Goal: Information Seeking & Learning: Learn about a topic

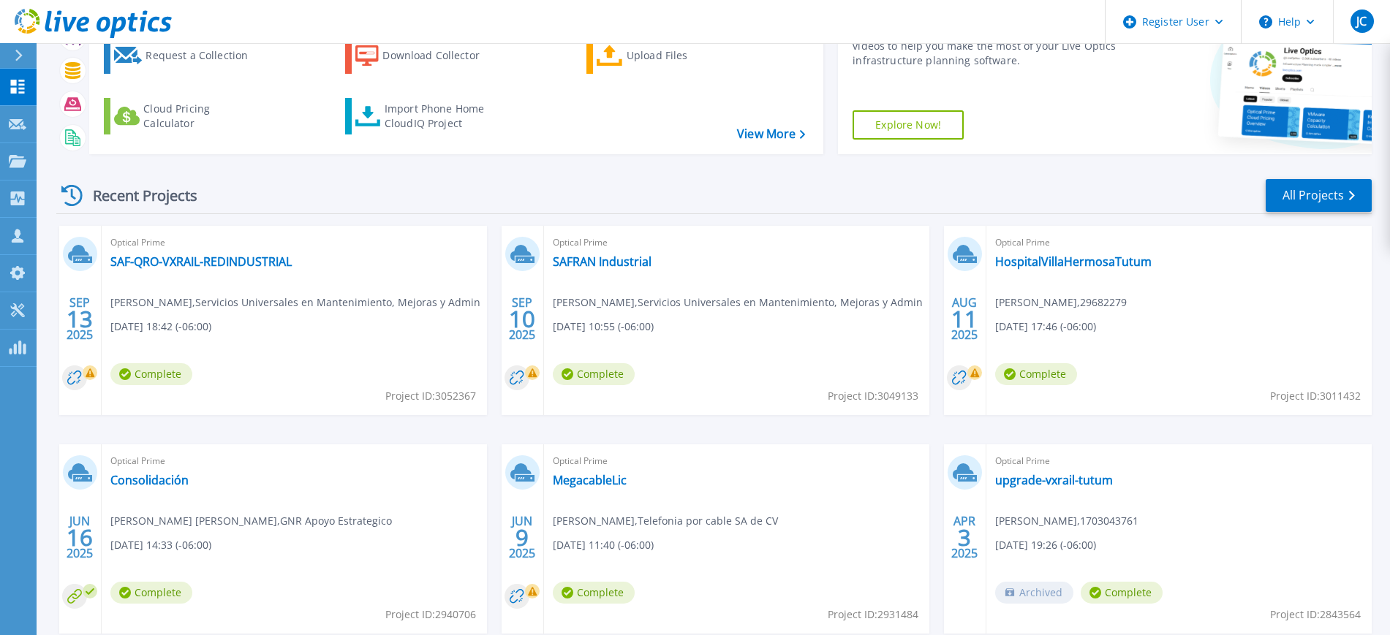
scroll to position [175, 0]
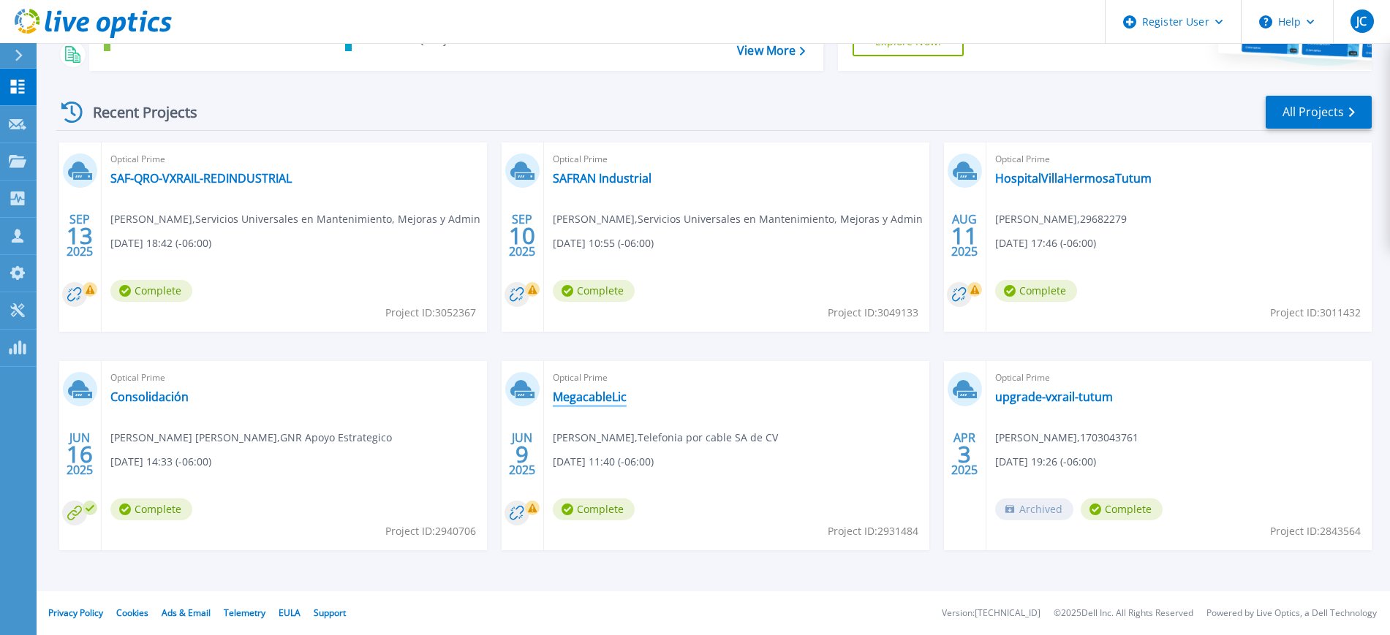
click at [589, 399] on link "MegacableLic" at bounding box center [590, 397] width 74 height 15
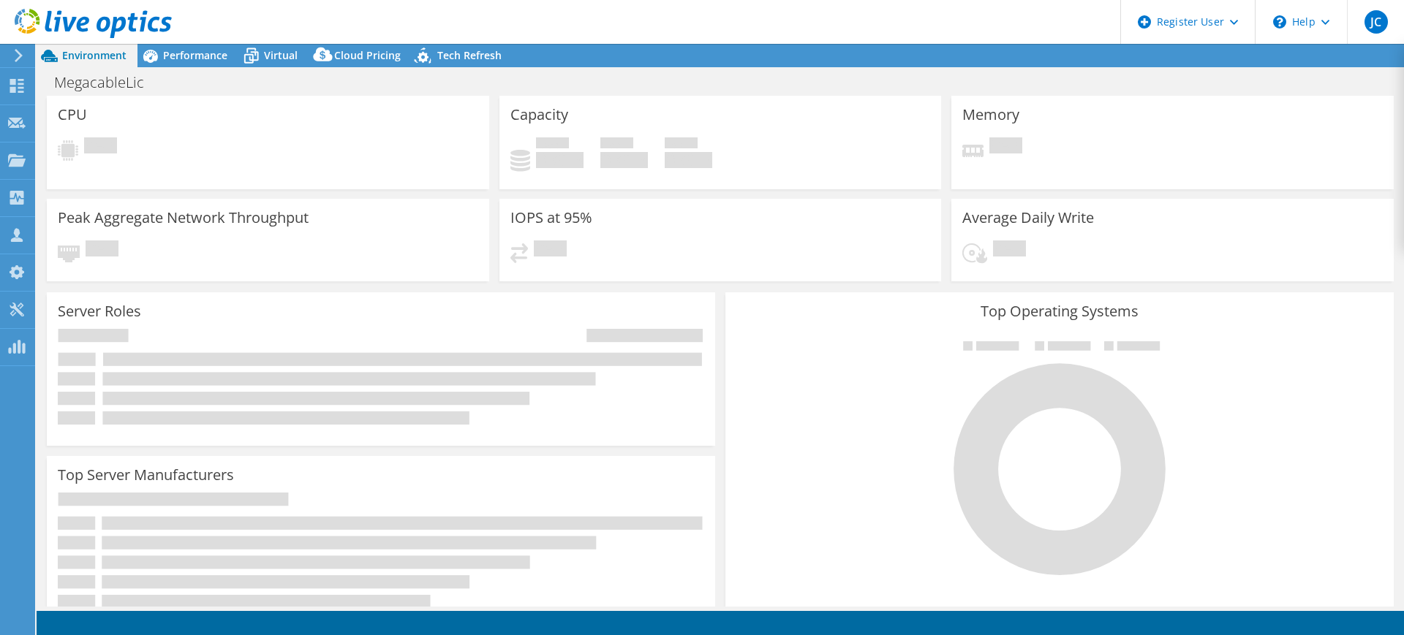
select select "USD"
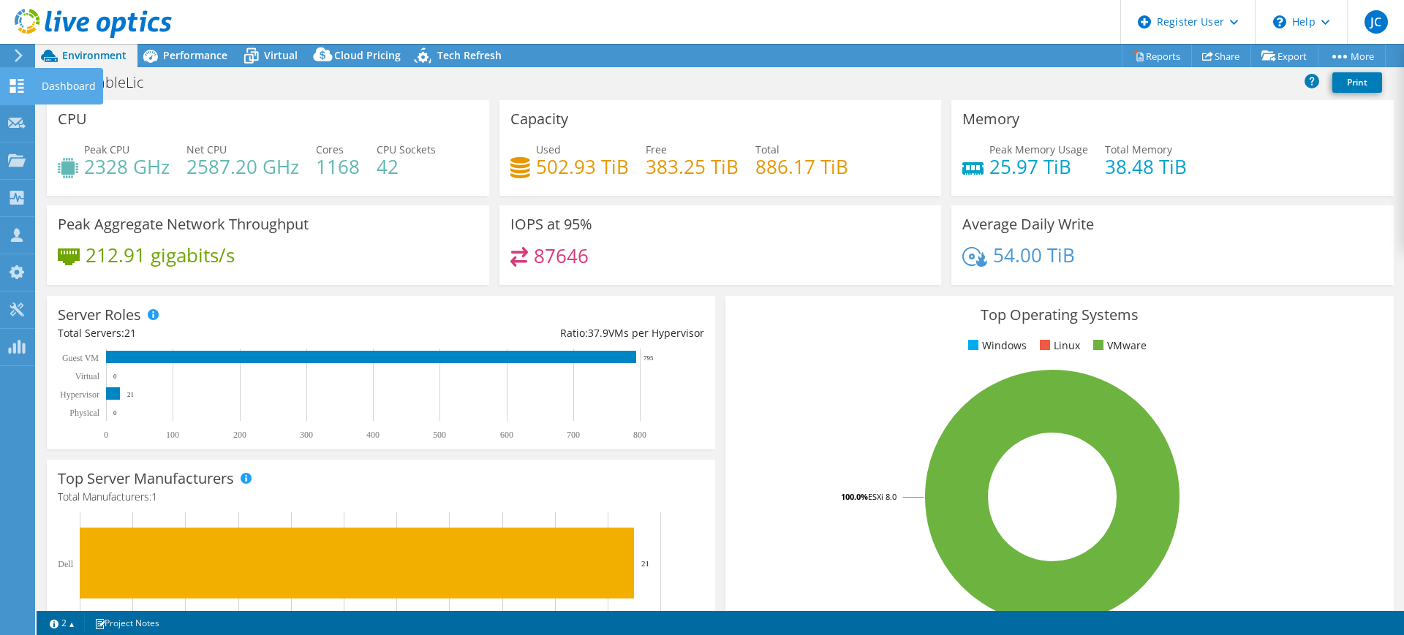
click at [16, 86] on icon at bounding box center [17, 86] width 18 height 14
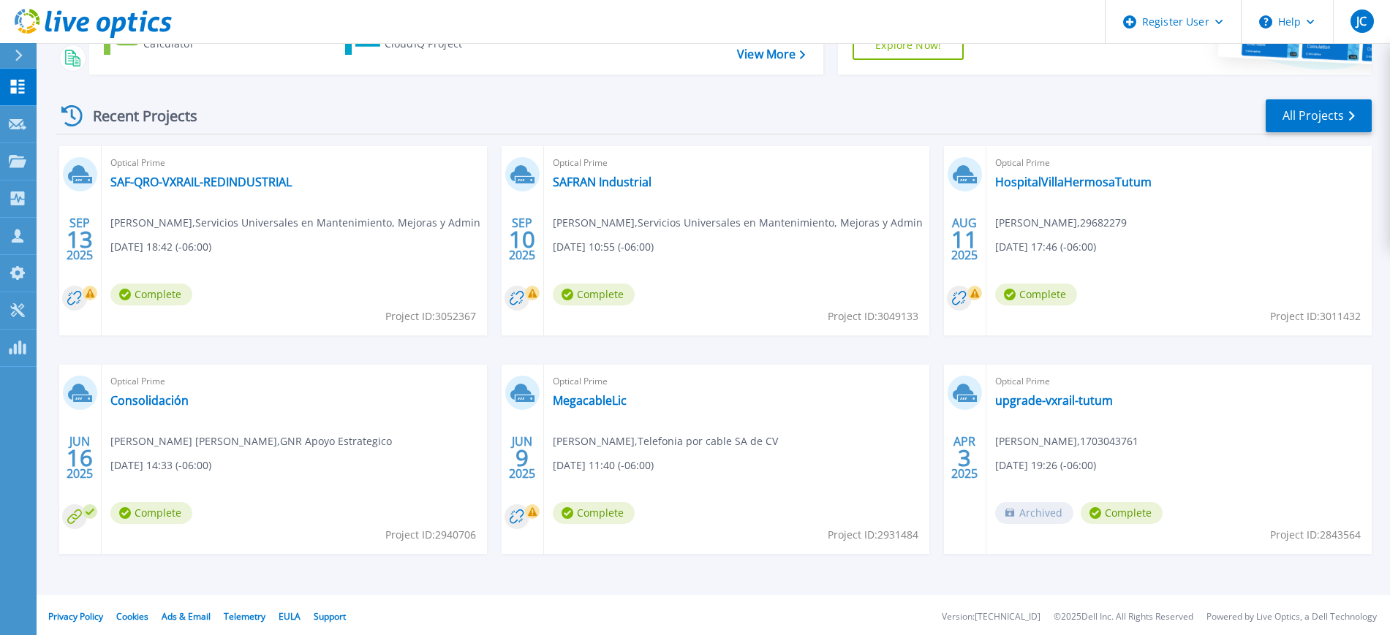
scroll to position [175, 0]
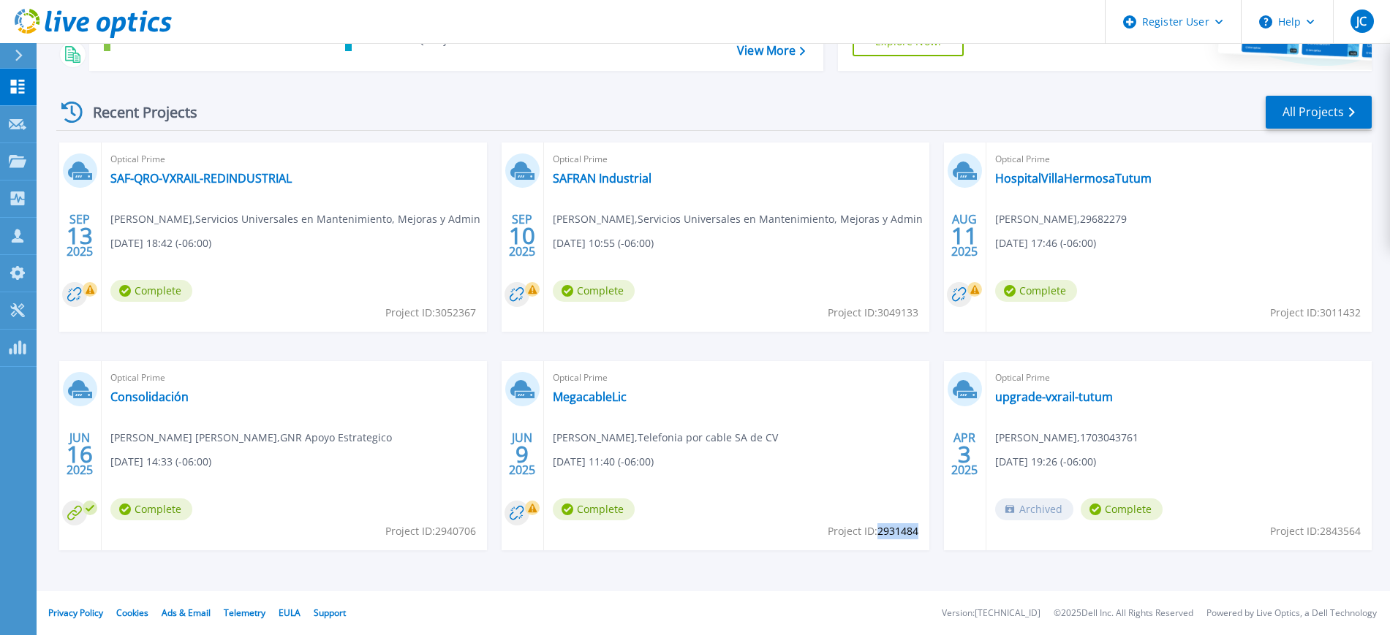
drag, startPoint x: 878, startPoint y: 531, endPoint x: 918, endPoint y: 535, distance: 40.5
click at [918, 535] on span "Project ID: 2931484" at bounding box center [873, 532] width 91 height 16
copy span "2931484"
click at [609, 393] on link "MegacableLic" at bounding box center [590, 397] width 74 height 15
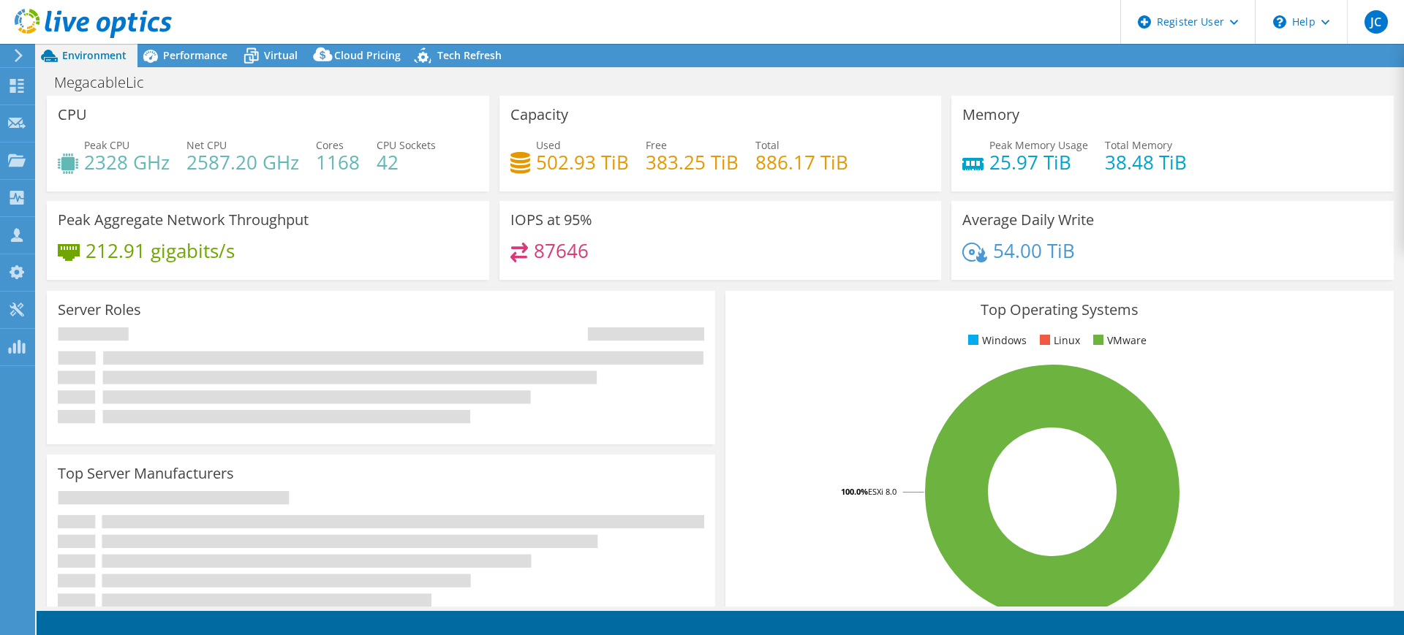
select select "USD"
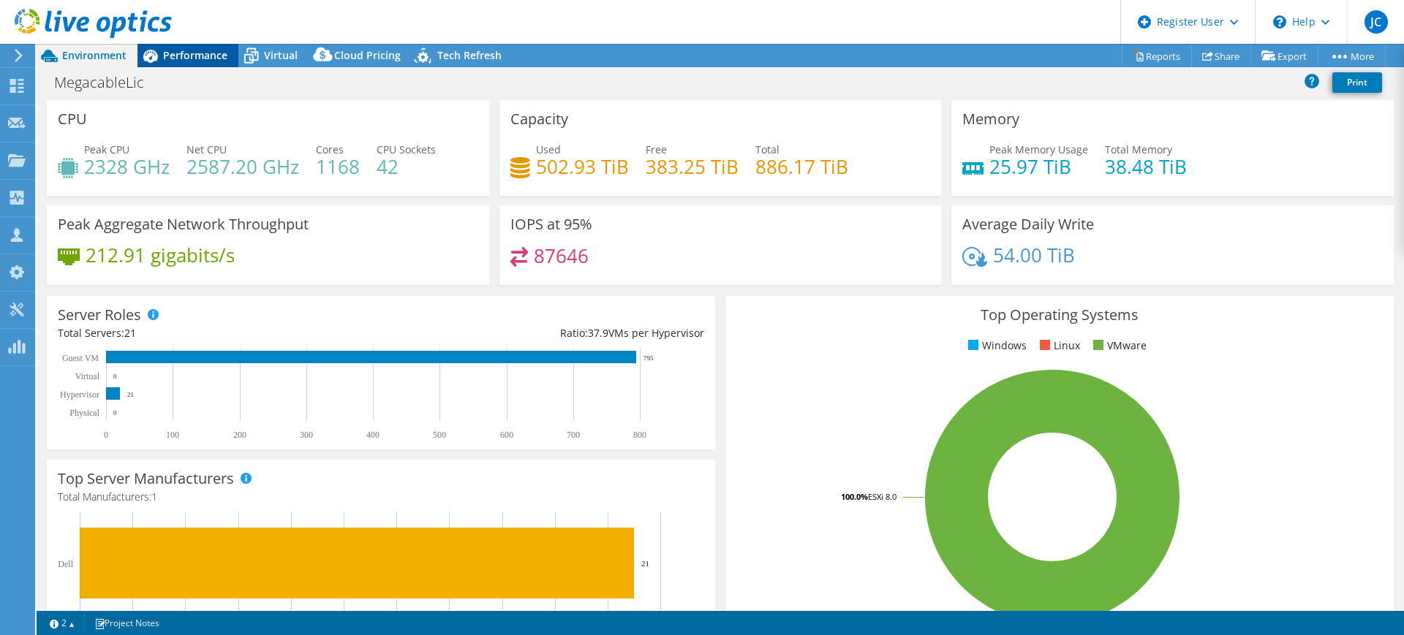
click at [177, 53] on span "Performance" at bounding box center [195, 55] width 64 height 14
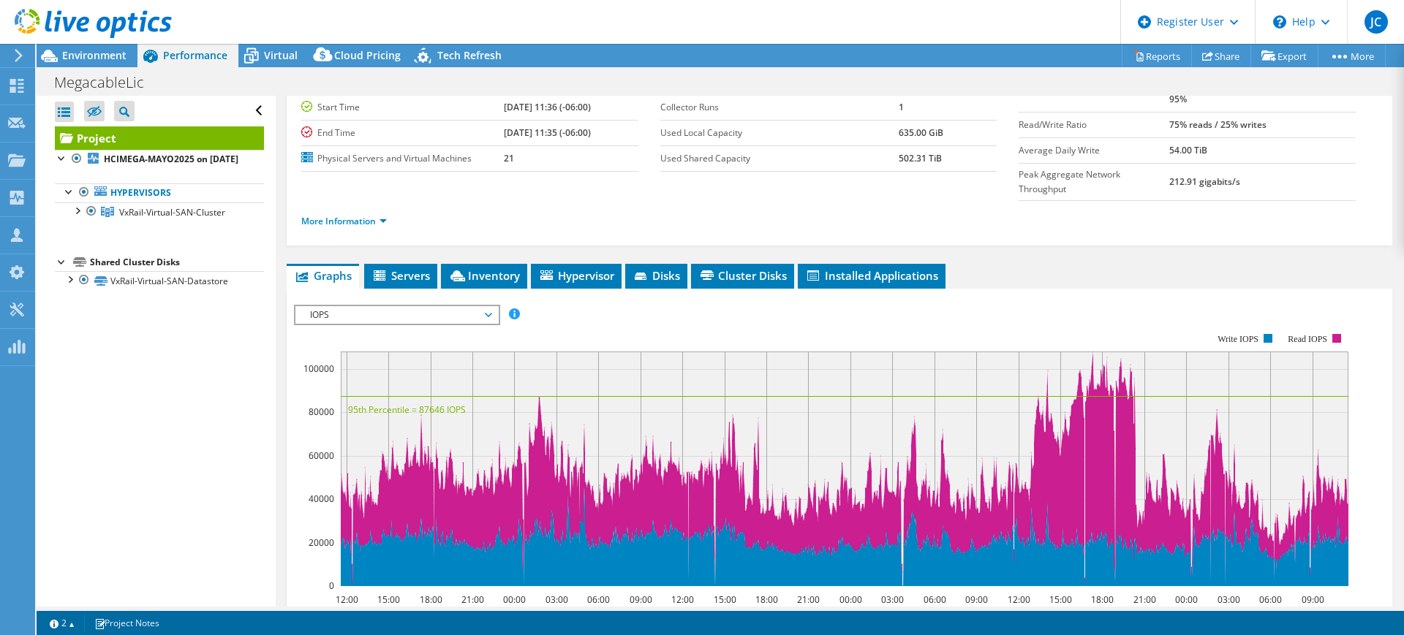
scroll to position [183, 0]
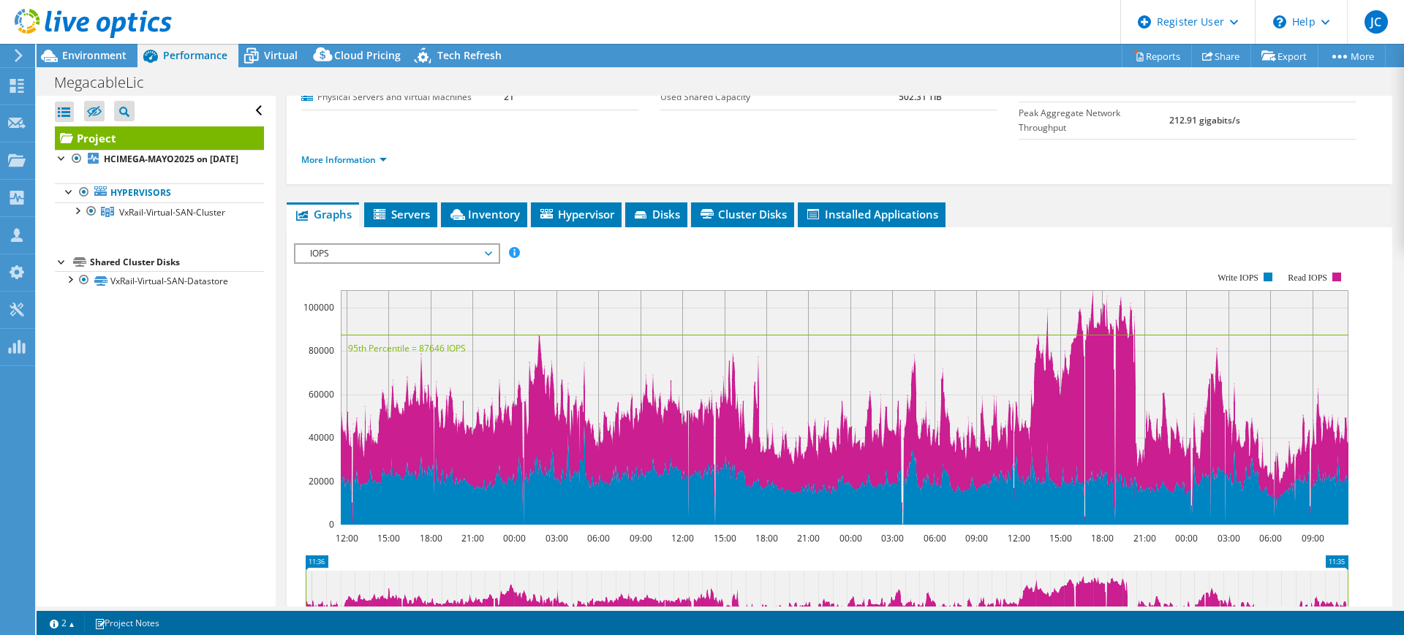
click at [431, 245] on span "IOPS" at bounding box center [397, 254] width 188 height 18
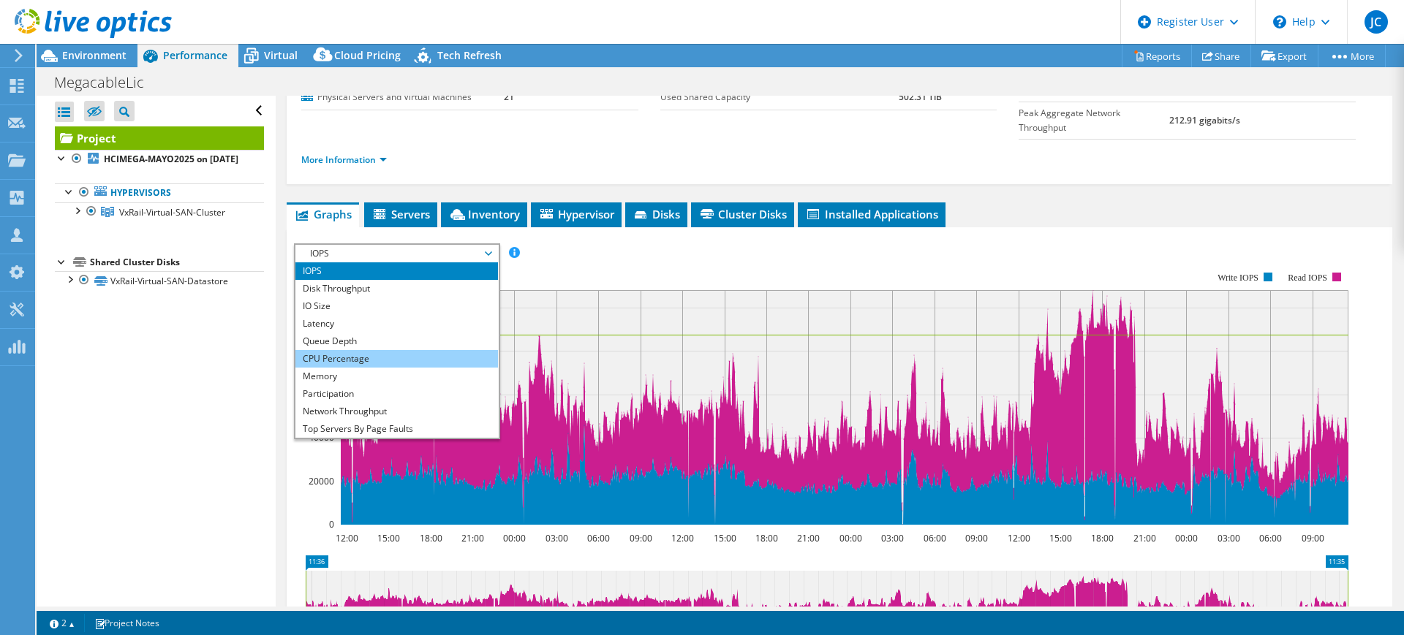
click at [331, 350] on li "CPU Percentage" at bounding box center [396, 359] width 203 height 18
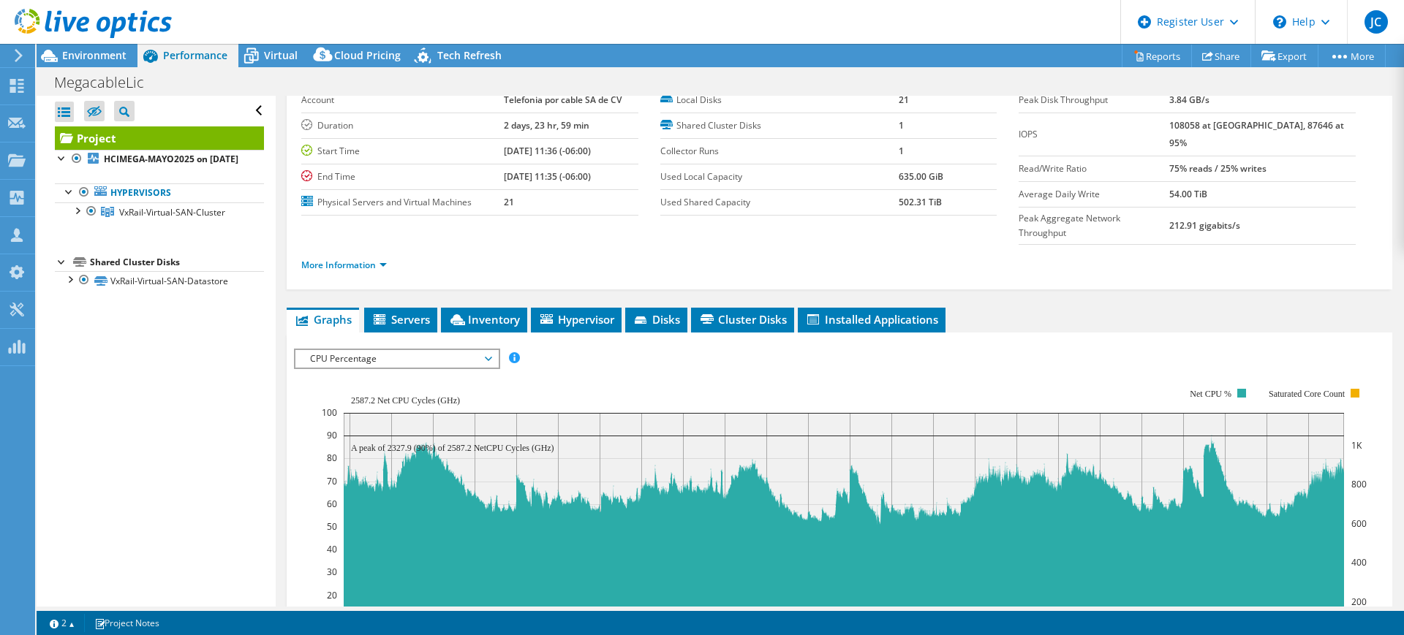
scroll to position [0, 0]
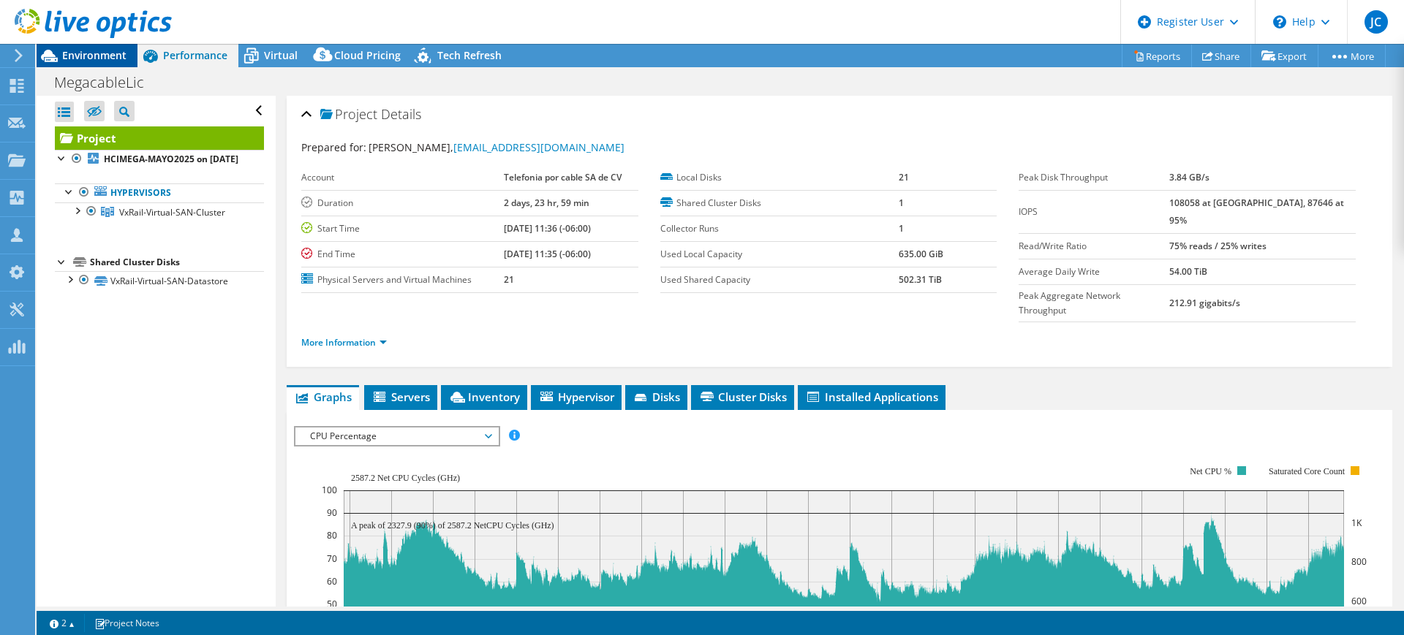
click at [90, 56] on span "Environment" at bounding box center [94, 55] width 64 height 14
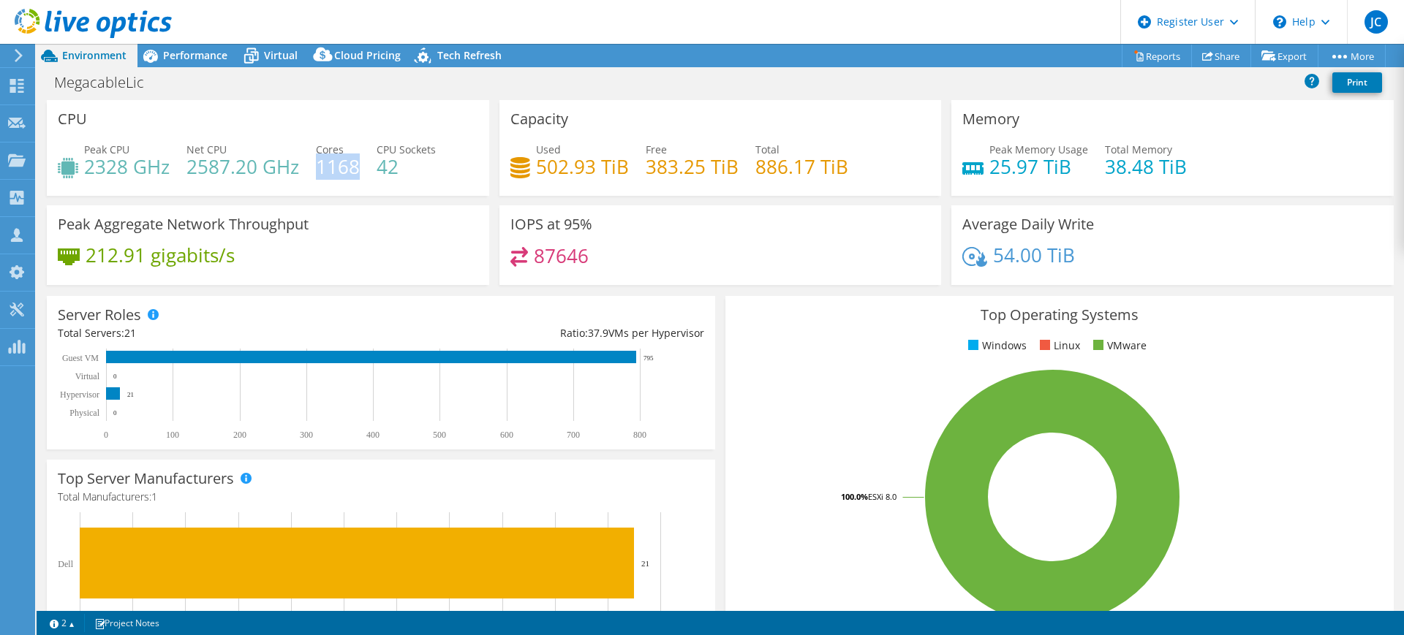
drag, startPoint x: 319, startPoint y: 165, endPoint x: 364, endPoint y: 165, distance: 45.3
click at [357, 167] on h4 "1168" at bounding box center [338, 167] width 44 height 16
click at [126, 338] on div "Total Servers: 21" at bounding box center [219, 333] width 323 height 16
drag, startPoint x: 750, startPoint y: 167, endPoint x: 849, endPoint y: 168, distance: 98.7
click at [849, 168] on div "Used 502.93 TiB Free 383.25 TiB Total 886.17 TiB" at bounding box center [720, 166] width 420 height 48
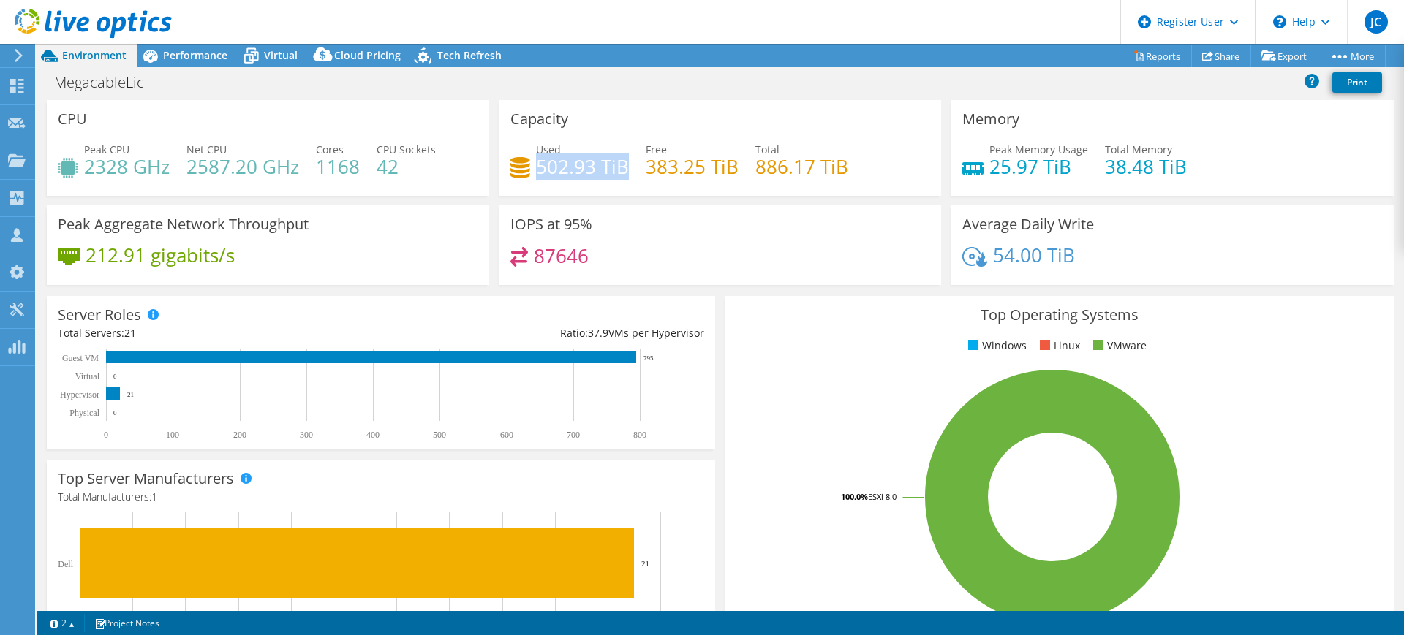
drag, startPoint x: 622, startPoint y: 165, endPoint x: 535, endPoint y: 168, distance: 87.8
click at [536, 168] on h4 "502.93 TiB" at bounding box center [582, 167] width 93 height 16
click at [616, 185] on div "Used 502.93 TiB Free 383.25 TiB Total 886.17 TiB" at bounding box center [720, 166] width 420 height 48
drag, startPoint x: 624, startPoint y: 160, endPoint x: 534, endPoint y: 162, distance: 90.0
click at [534, 162] on div "Used 502.93 TiB Free 383.25 TiB Total 886.17 TiB" at bounding box center [720, 166] width 420 height 48
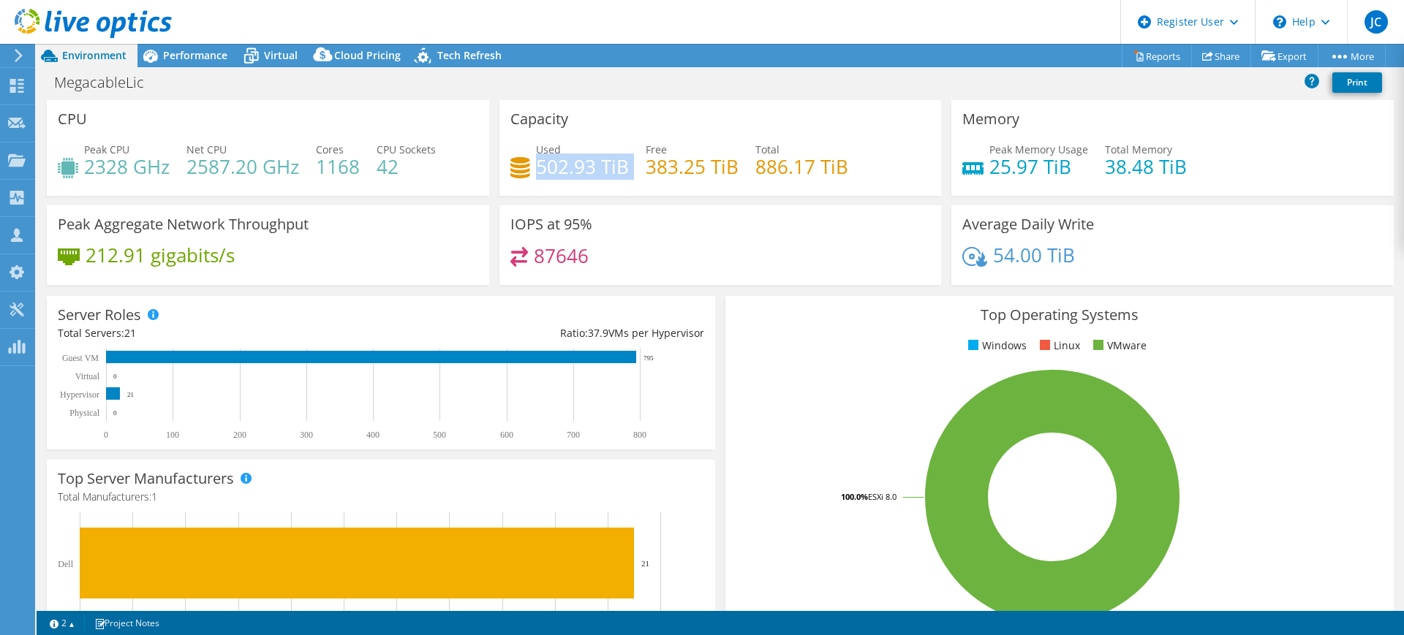
click at [622, 175] on h4 "502.93 TiB" at bounding box center [582, 167] width 93 height 16
drag, startPoint x: 625, startPoint y: 164, endPoint x: 529, endPoint y: 165, distance: 96.5
click at [529, 165] on div "Used 502.93 TiB Free 383.25 TiB Total 886.17 TiB" at bounding box center [720, 166] width 420 height 48
drag, startPoint x: 749, startPoint y: 164, endPoint x: 842, endPoint y: 164, distance: 93.6
click at [842, 164] on div "Used 502.93 TiB Free 383.25 TiB Total 886.17 TiB" at bounding box center [720, 166] width 420 height 48
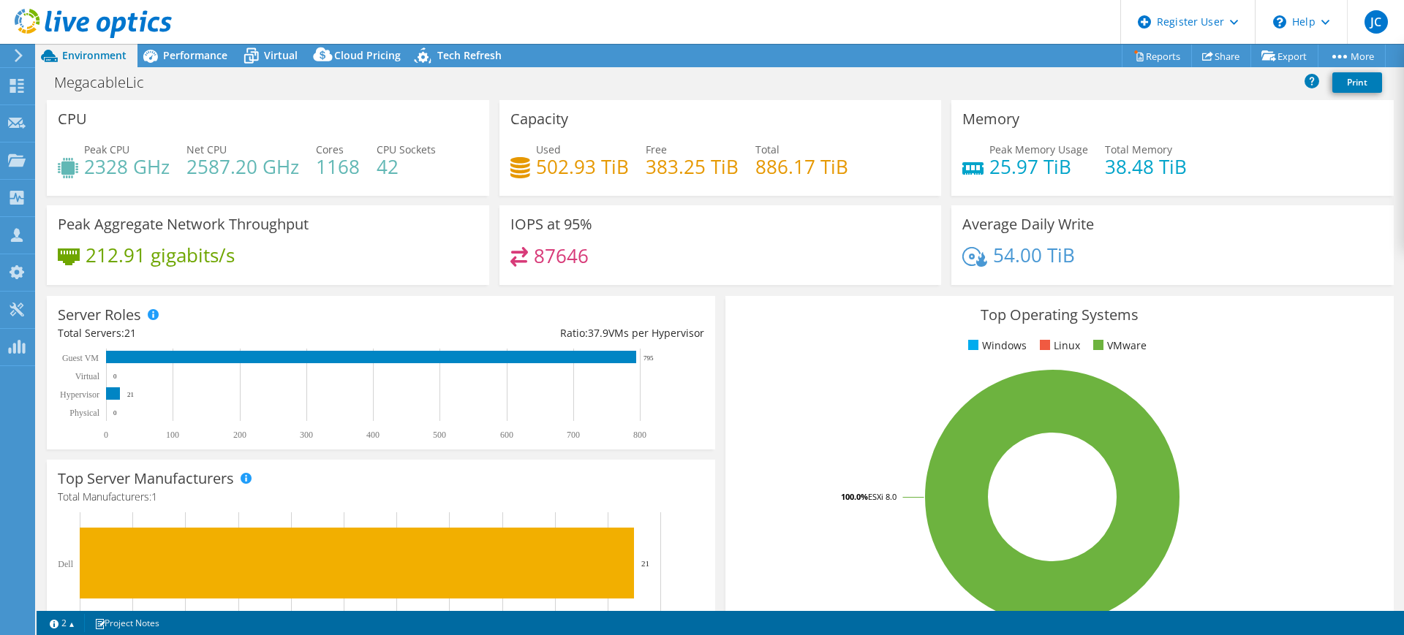
click at [747, 162] on div "Used 502.93 TiB Free 383.25 TiB Total 886.17 TiB" at bounding box center [720, 166] width 420 height 48
drag, startPoint x: 622, startPoint y: 166, endPoint x: 532, endPoint y: 169, distance: 90.7
click at [536, 169] on h4 "502.93 TiB" at bounding box center [582, 167] width 93 height 16
click at [618, 169] on h4 "502.93 TiB" at bounding box center [582, 167] width 93 height 16
drag, startPoint x: 623, startPoint y: 166, endPoint x: 533, endPoint y: 170, distance: 90.0
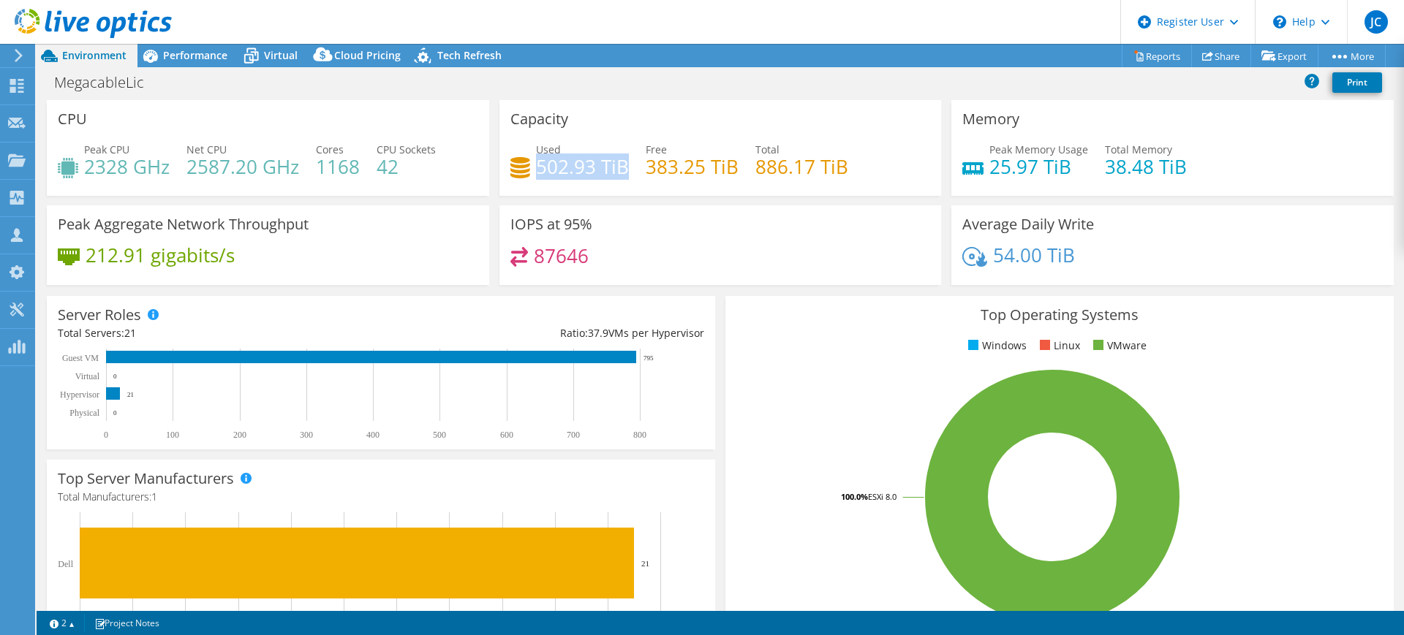
click at [536, 170] on h4 "502.93 TiB" at bounding box center [582, 167] width 93 height 16
click at [815, 307] on h3 "Top Operating Systems" at bounding box center [1059, 315] width 646 height 16
click at [183, 53] on span "Performance" at bounding box center [195, 55] width 64 height 14
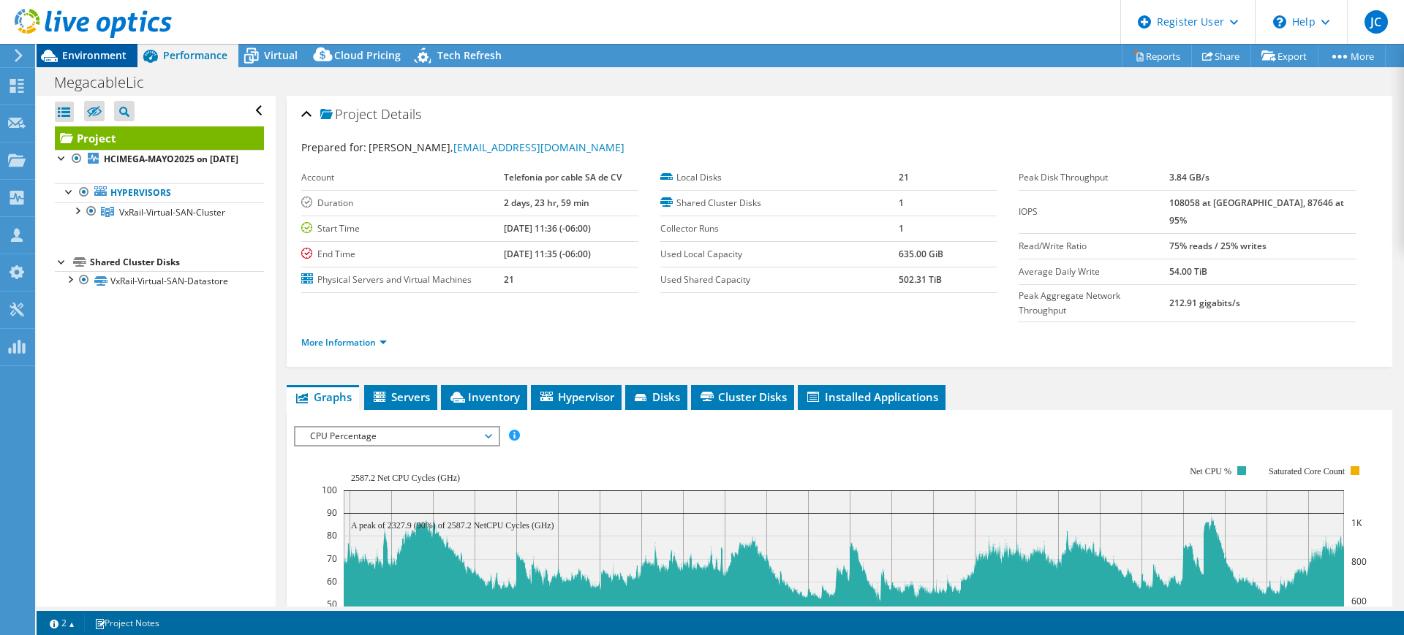
click at [81, 53] on span "Environment" at bounding box center [94, 55] width 64 height 14
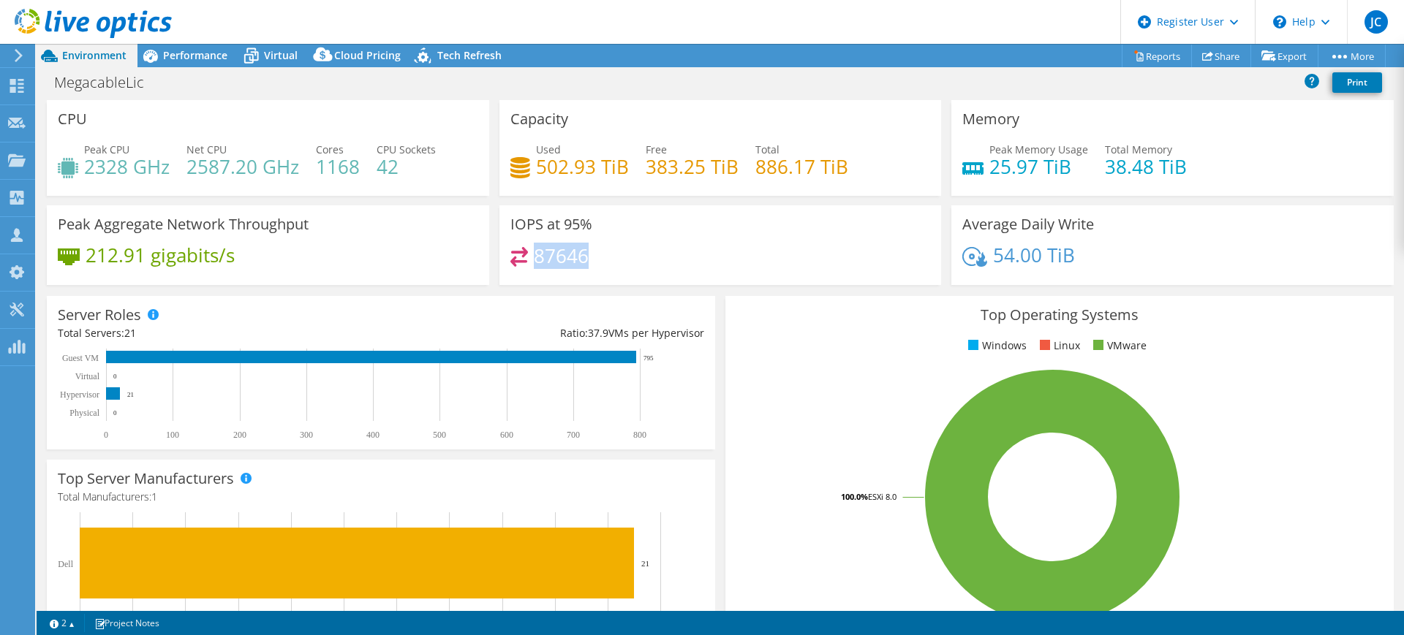
drag, startPoint x: 590, startPoint y: 257, endPoint x: 533, endPoint y: 261, distance: 57.2
click at [533, 261] on div "87646" at bounding box center [720, 262] width 420 height 31
click at [174, 52] on span "Performance" at bounding box center [195, 55] width 64 height 14
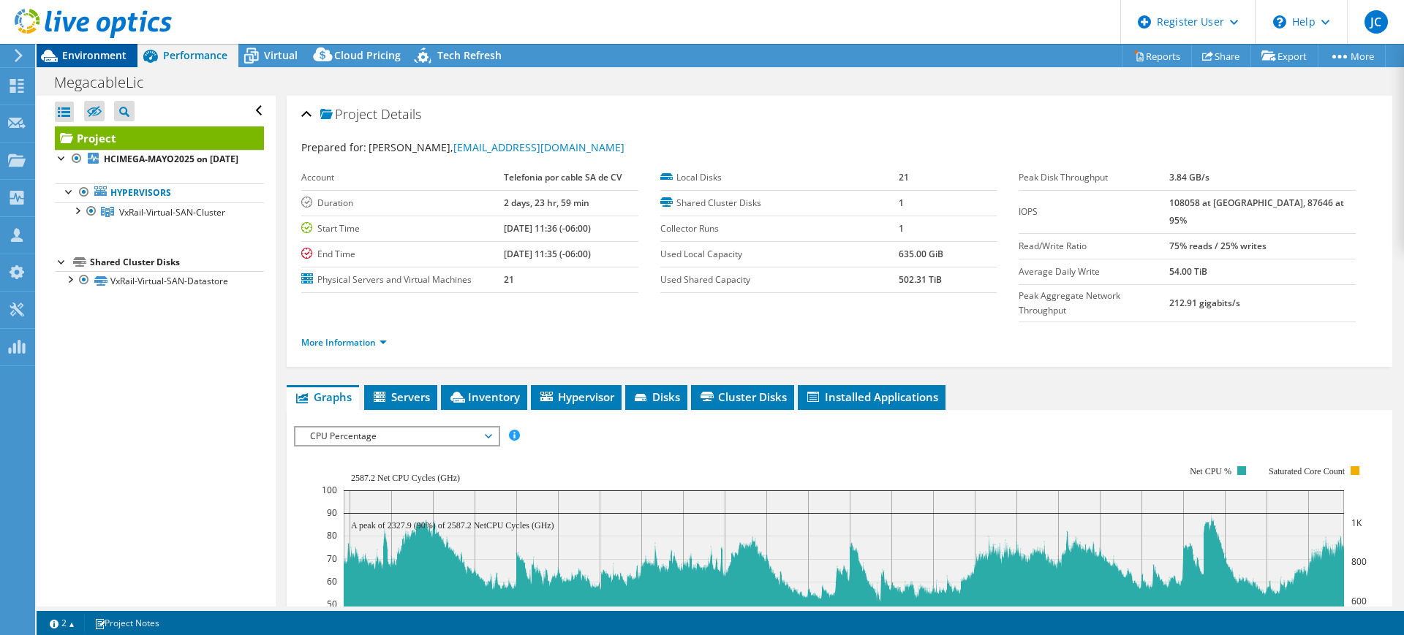
click at [101, 57] on span "Environment" at bounding box center [94, 55] width 64 height 14
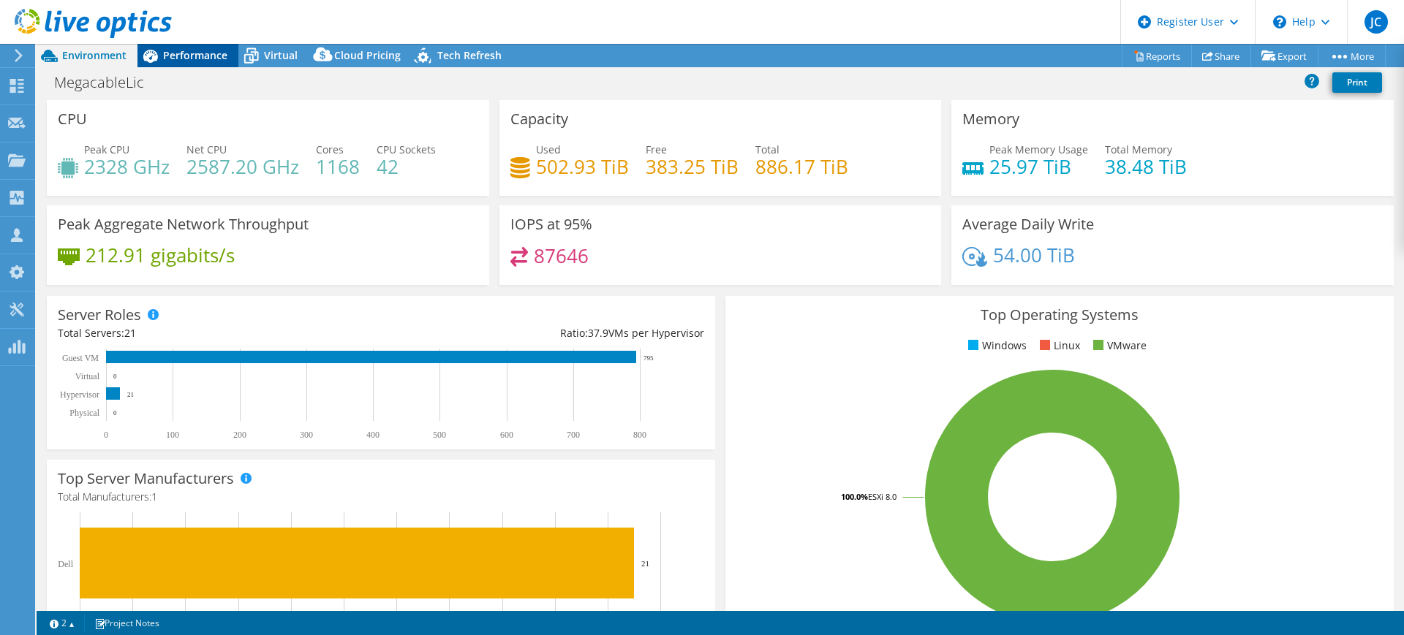
click at [190, 61] on span "Performance" at bounding box center [195, 55] width 64 height 14
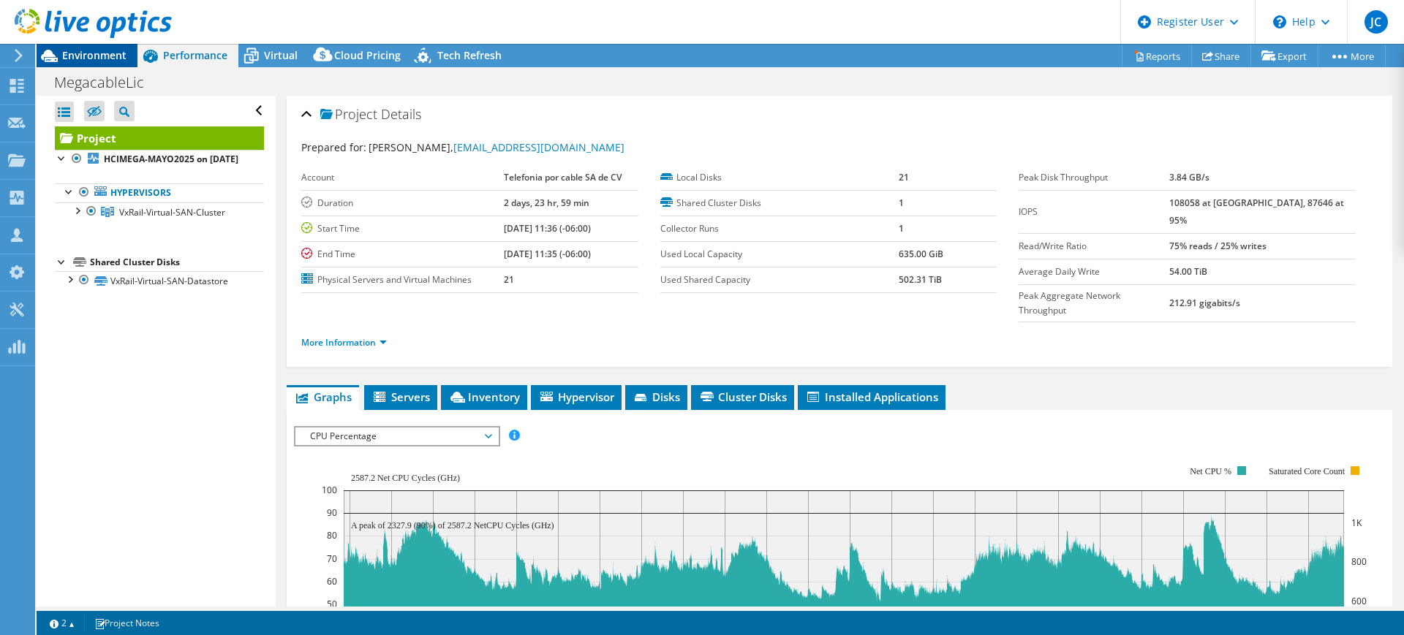
click at [101, 52] on span "Environment" at bounding box center [94, 55] width 64 height 14
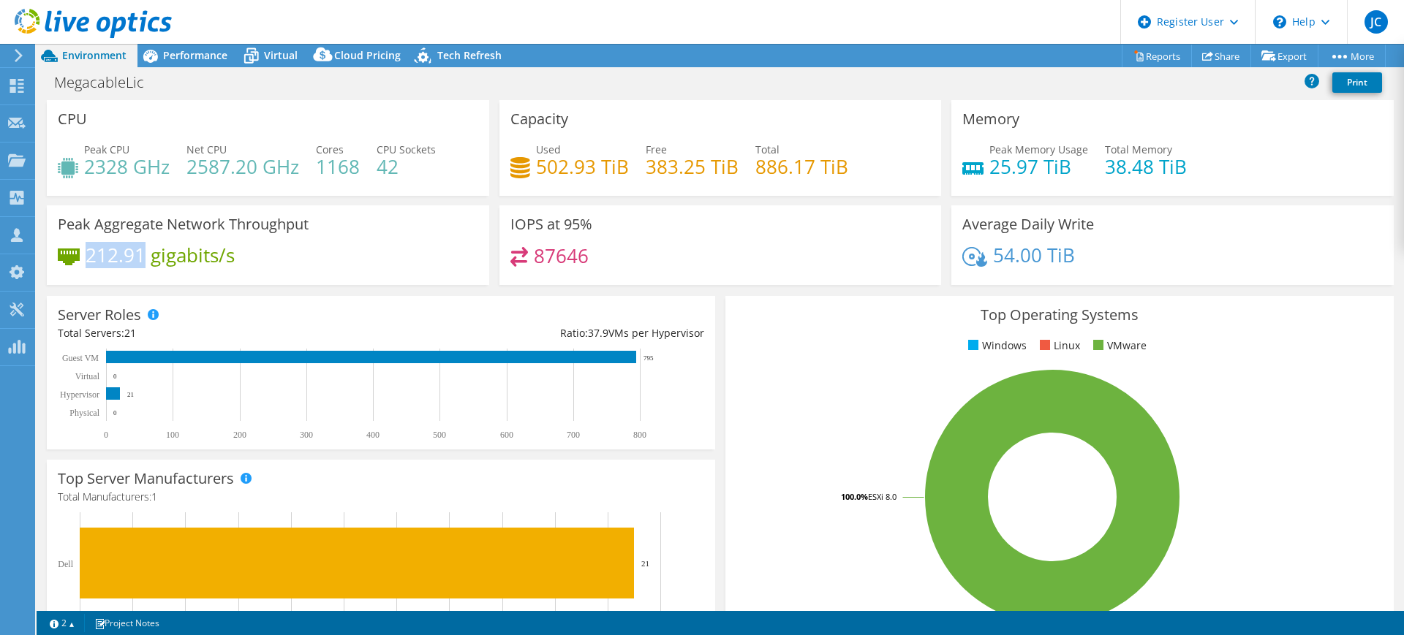
drag, startPoint x: 143, startPoint y: 252, endPoint x: 88, endPoint y: 255, distance: 54.9
click at [88, 255] on h4 "212.91 gigabits/s" at bounding box center [160, 255] width 149 height 16
